Goal: Check status: Check status

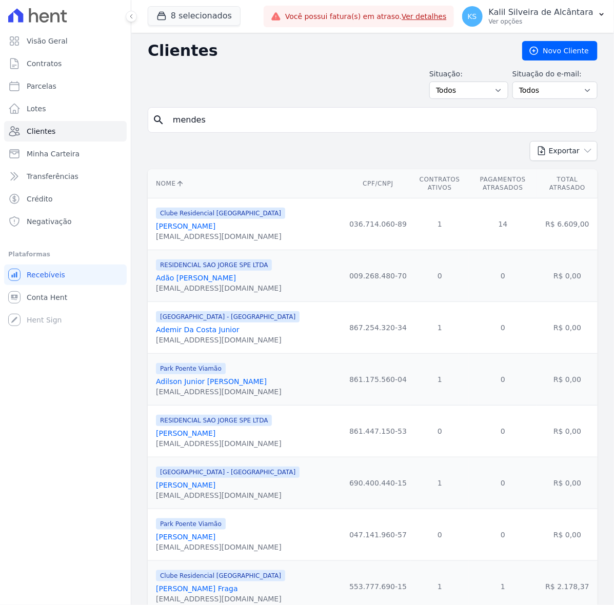
click at [200, 125] on input "mendes" at bounding box center [380, 120] width 426 height 21
click at [212, 116] on input "mendes" at bounding box center [380, 120] width 426 height 21
click at [212, 116] on input "search" at bounding box center [380, 120] width 426 height 21
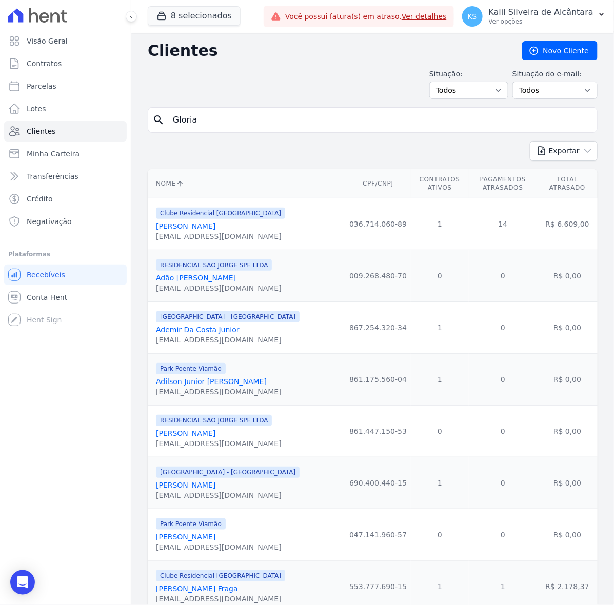
type input "Gloria"
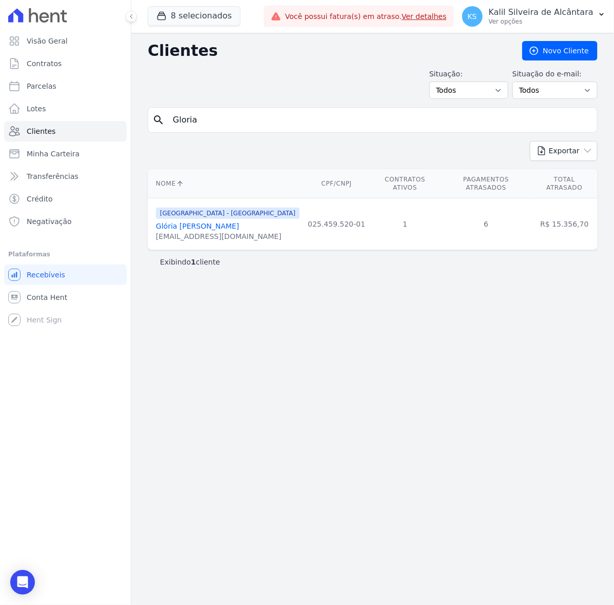
click at [223, 222] on link "Glória [PERSON_NAME]" at bounding box center [197, 226] width 83 height 8
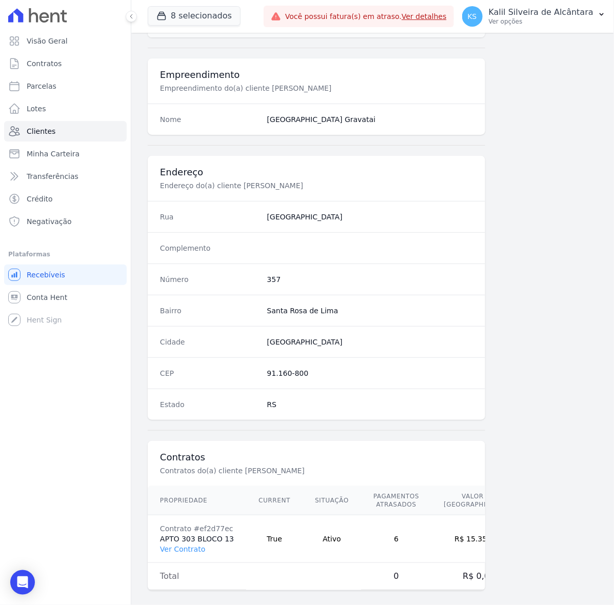
scroll to position [366, 0]
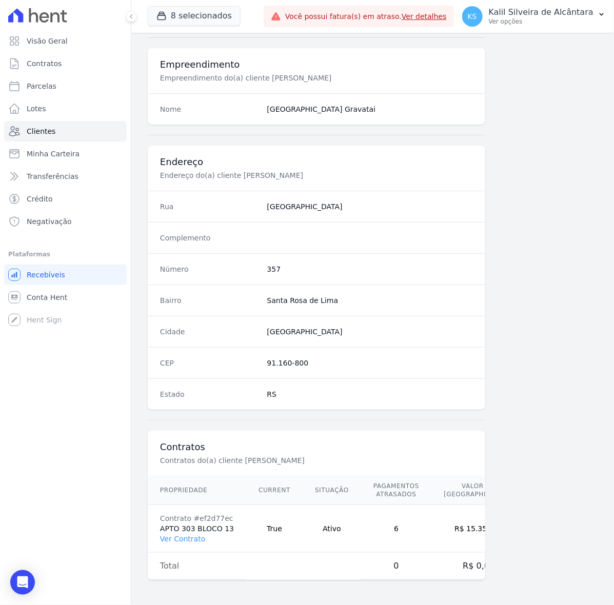
click at [199, 543] on td "Contrato #ef2d77ec APTO 303 BLOCO 13 Ver Contrato" at bounding box center [197, 529] width 98 height 48
click at [187, 539] on link "Ver Contrato" at bounding box center [182, 539] width 45 height 8
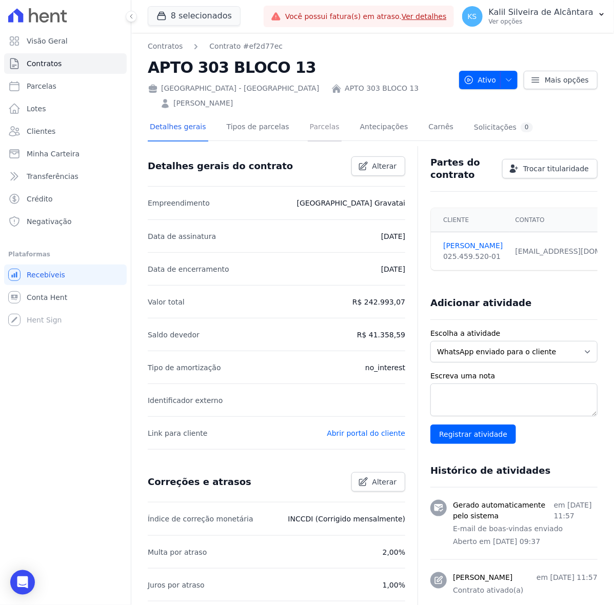
click at [309, 114] on link "Parcelas" at bounding box center [325, 127] width 34 height 27
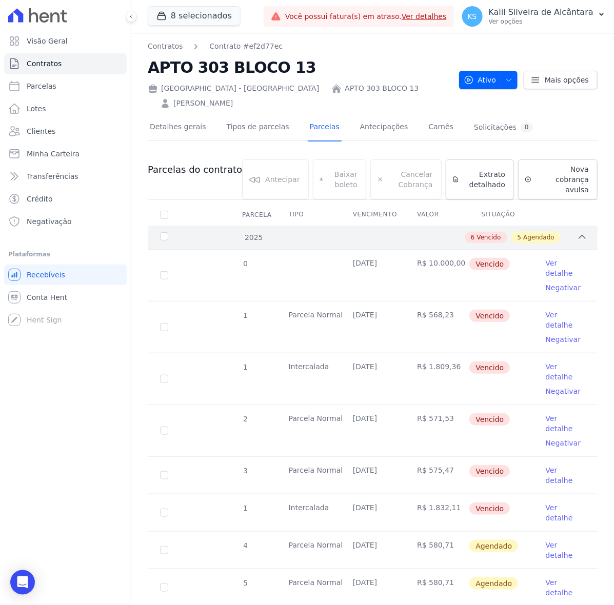
click at [396, 232] on div "6 Vencido 5 Agendado" at bounding box center [394, 237] width 386 height 11
